Goal: Task Accomplishment & Management: Use online tool/utility

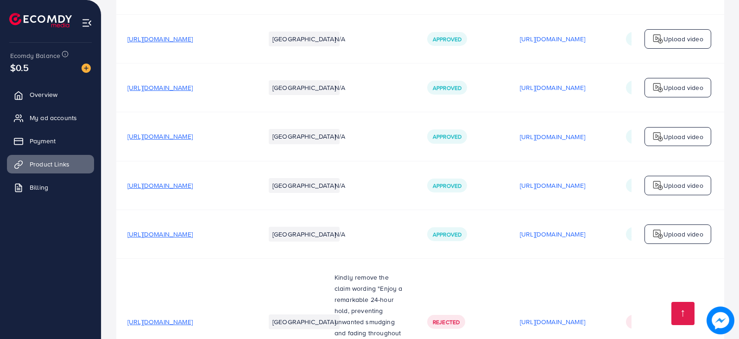
scroll to position [2501, 0]
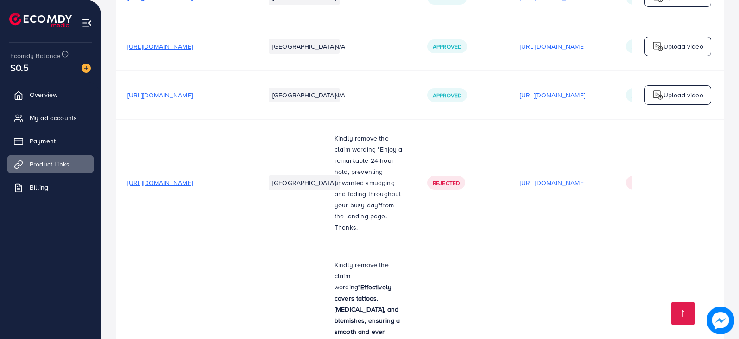
click at [193, 178] on span "[URL][DOMAIN_NAME]" at bounding box center [159, 182] width 65 height 9
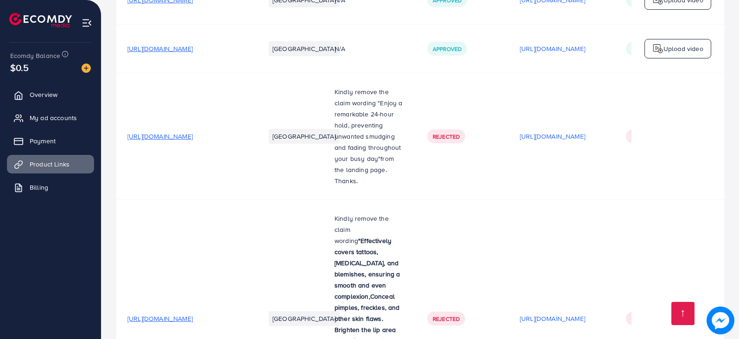
scroll to position [2594, 0]
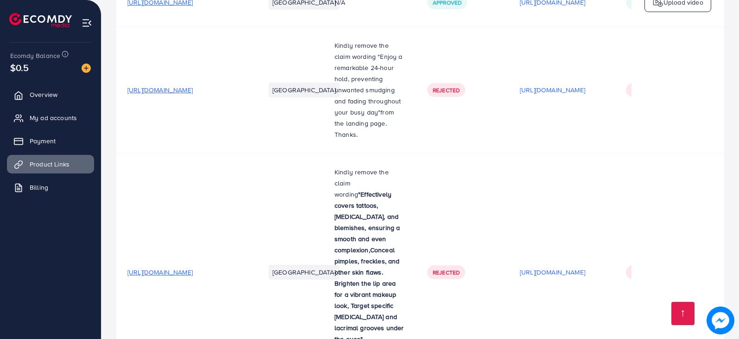
click at [193, 267] on span "[URL][DOMAIN_NAME]" at bounding box center [159, 271] width 65 height 9
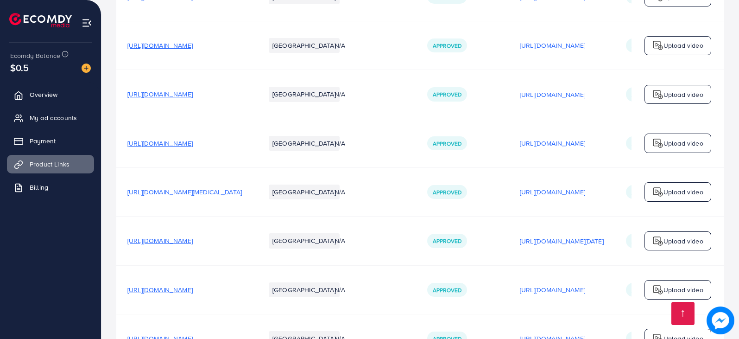
scroll to position [3196, 0]
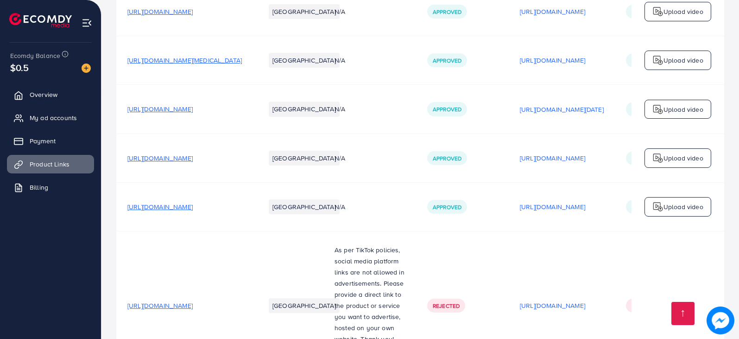
scroll to position [3242, 0]
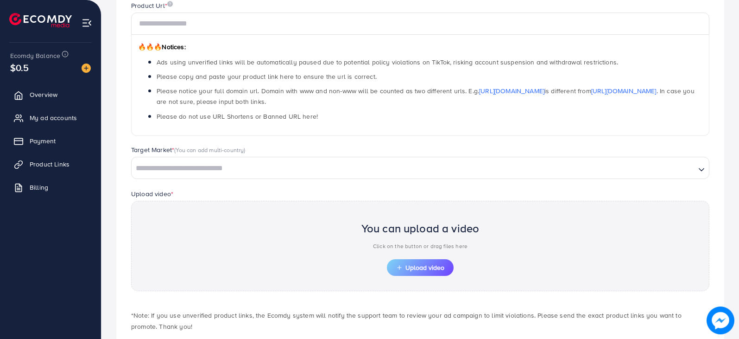
scroll to position [33, 0]
